Goal: Task Accomplishment & Management: Manage account settings

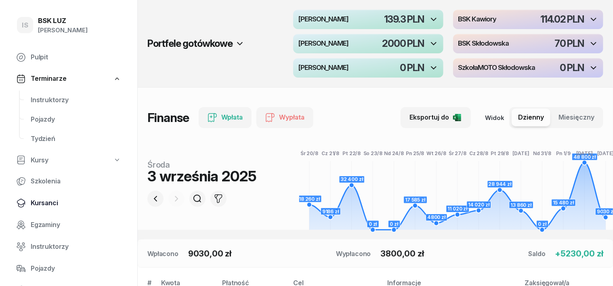
click at [48, 205] on span "Kursanci" at bounding box center [76, 203] width 91 height 11
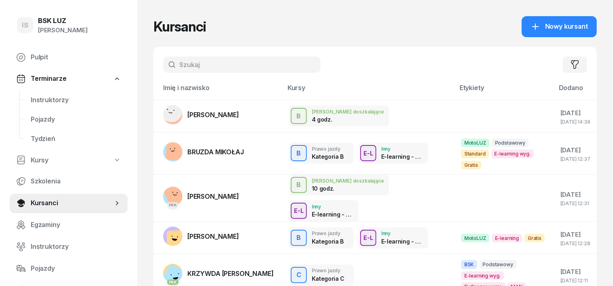
click at [167, 57] on input "text" at bounding box center [242, 65] width 158 height 16
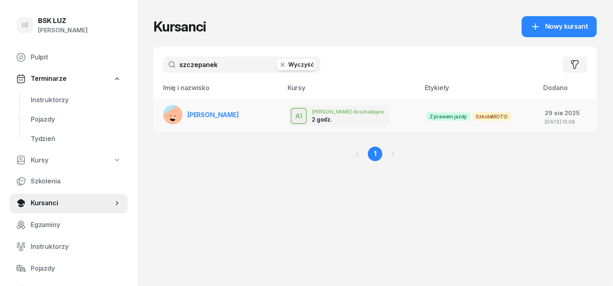
type input "szczepanek"
click at [160, 113] on rect at bounding box center [176, 120] width 32 height 32
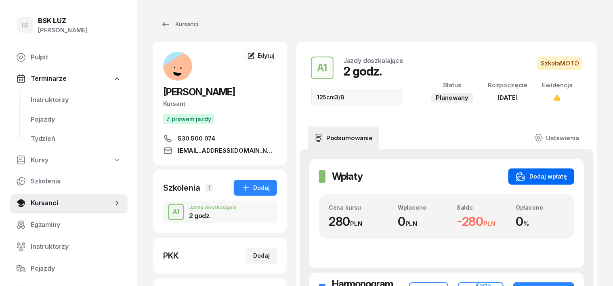
click at [559, 181] on div "Dodaj wpłatę" at bounding box center [541, 177] width 51 height 10
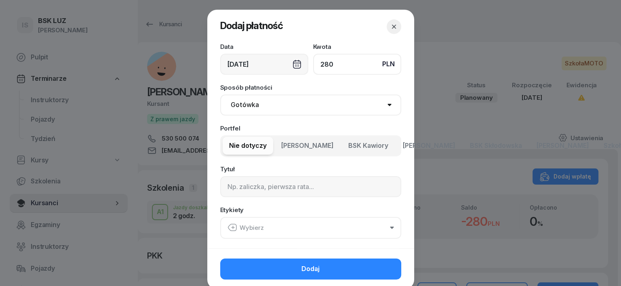
type input "280"
drag, startPoint x: 256, startPoint y: 102, endPoint x: 254, endPoint y: 108, distance: 6.4
click at [256, 103] on select "Gotówka Karta Przelew Płatności online BLIK" at bounding box center [310, 105] width 181 height 21
select select "transfer"
click at [220, 95] on select "Gotówka Karta Przelew Płatności online BLIK" at bounding box center [310, 105] width 181 height 21
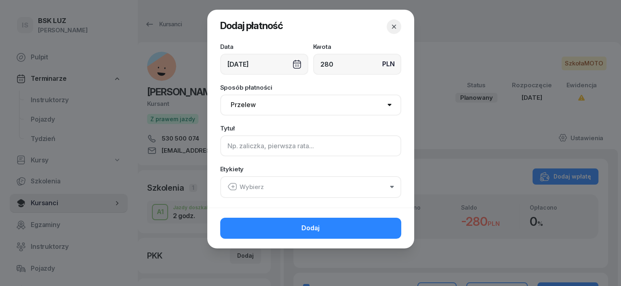
click at [236, 145] on input at bounding box center [310, 145] width 181 height 21
type input "a"
type input "A1"
click at [232, 184] on icon "button" at bounding box center [233, 187] width 10 height 10
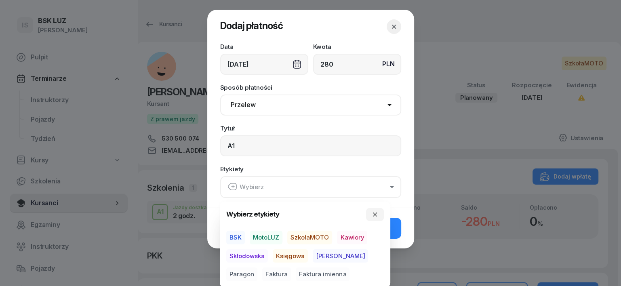
click at [312, 238] on span "SzkołaMOTO" at bounding box center [309, 238] width 45 height 14
click at [326, 255] on span "[PERSON_NAME]" at bounding box center [340, 256] width 55 height 14
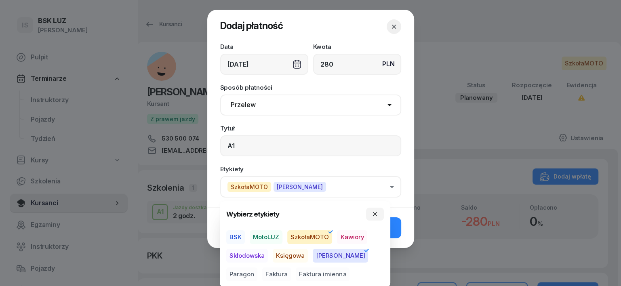
click at [257, 268] on span "Paragon" at bounding box center [241, 275] width 31 height 14
click at [380, 212] on button "button" at bounding box center [375, 214] width 18 height 13
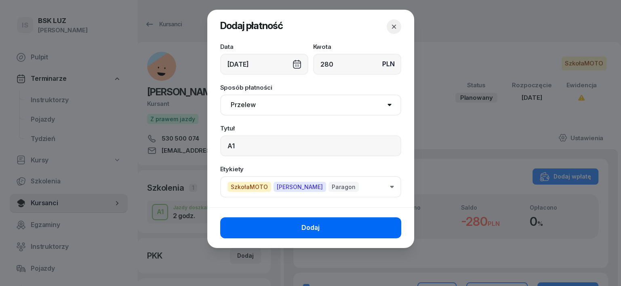
click at [362, 228] on button "Dodaj" at bounding box center [310, 227] width 181 height 21
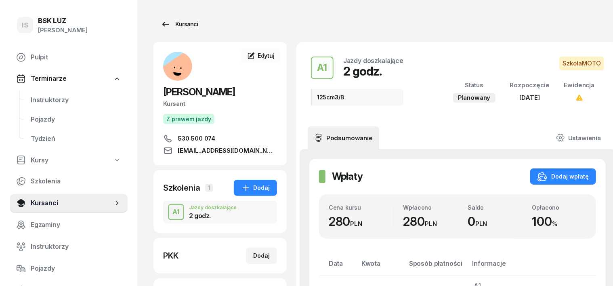
click at [174, 22] on div "Kursanci" at bounding box center [179, 24] width 37 height 10
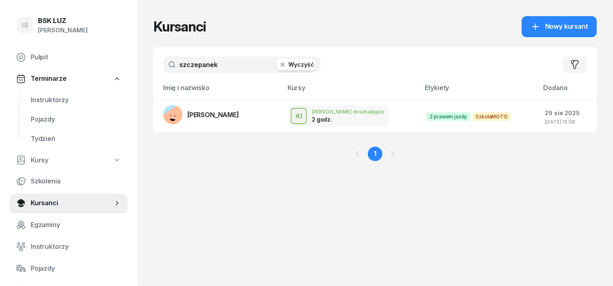
drag, startPoint x: 268, startPoint y: 63, endPoint x: 273, endPoint y: 65, distance: 5.1
click at [281, 64] on icon "button" at bounding box center [283, 65] width 4 height 4
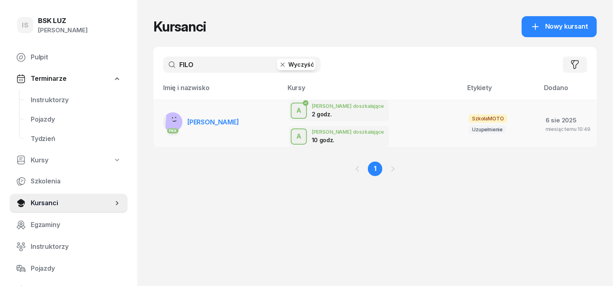
type input "FILO"
click at [165, 116] on rect at bounding box center [177, 119] width 25 height 25
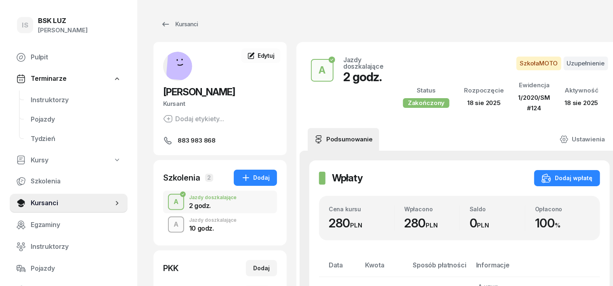
click at [171, 223] on div "A" at bounding box center [176, 225] width 11 height 14
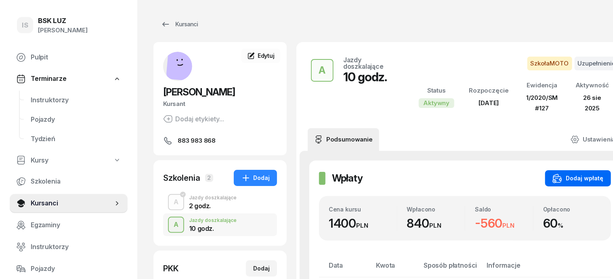
click at [573, 174] on div "Dodaj wpłatę" at bounding box center [578, 178] width 51 height 10
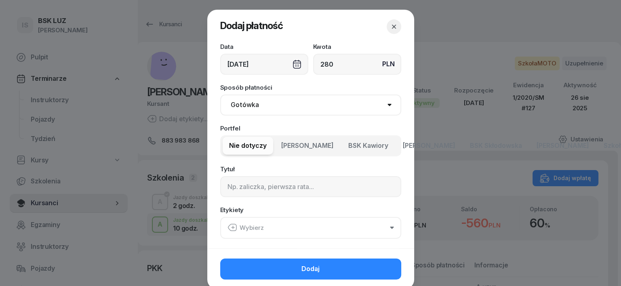
type input "280"
click at [238, 108] on select "Gotówka Karta Przelew Płatności online BLIK" at bounding box center [310, 105] width 181 height 21
select select "transfer"
click at [220, 95] on select "Gotówka Karta Przelew Płatności online BLIK" at bounding box center [310, 105] width 181 height 21
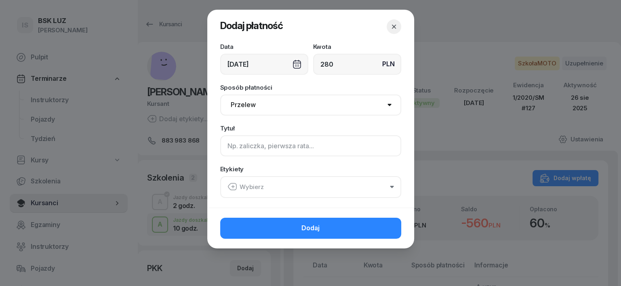
drag, startPoint x: 229, startPoint y: 141, endPoint x: 243, endPoint y: 139, distance: 13.8
click at [240, 139] on input at bounding box center [310, 145] width 181 height 21
type input "A"
click at [233, 183] on icon "button" at bounding box center [233, 187] width 10 height 10
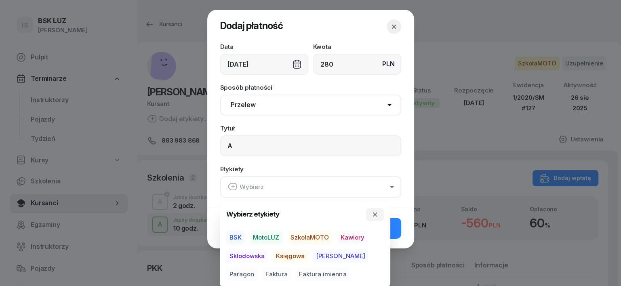
click at [308, 234] on span "SzkołaMOTO" at bounding box center [309, 238] width 45 height 14
click at [325, 253] on span "[PERSON_NAME]" at bounding box center [340, 256] width 55 height 14
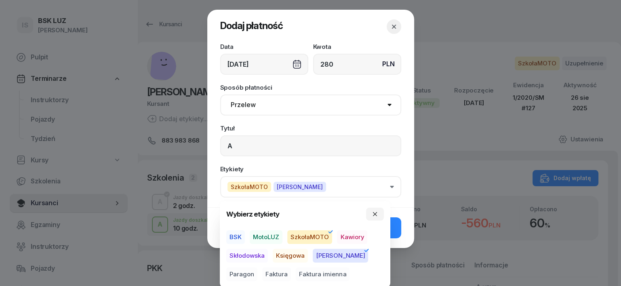
click at [257, 268] on span "Paragon" at bounding box center [241, 275] width 31 height 14
click at [376, 213] on icon "button" at bounding box center [375, 214] width 6 height 6
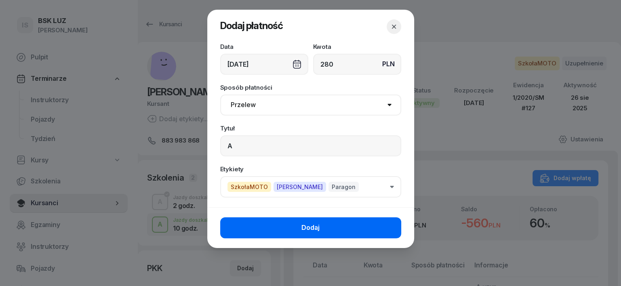
click at [385, 226] on button "Dodaj" at bounding box center [310, 227] width 181 height 21
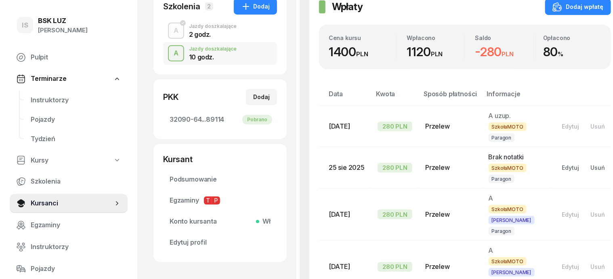
scroll to position [101, 0]
